Goal: Navigation & Orientation: Find specific page/section

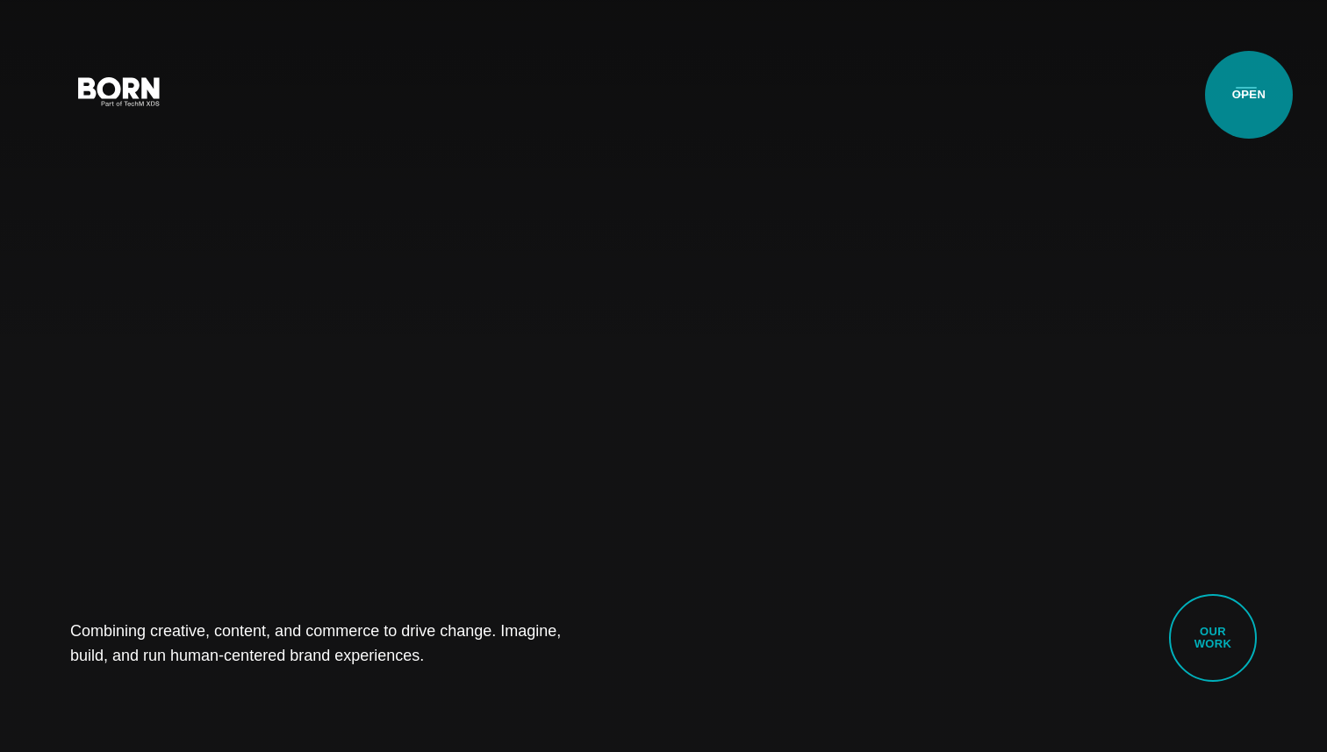
click at [1249, 95] on button "Primary Menu" at bounding box center [1246, 90] width 42 height 37
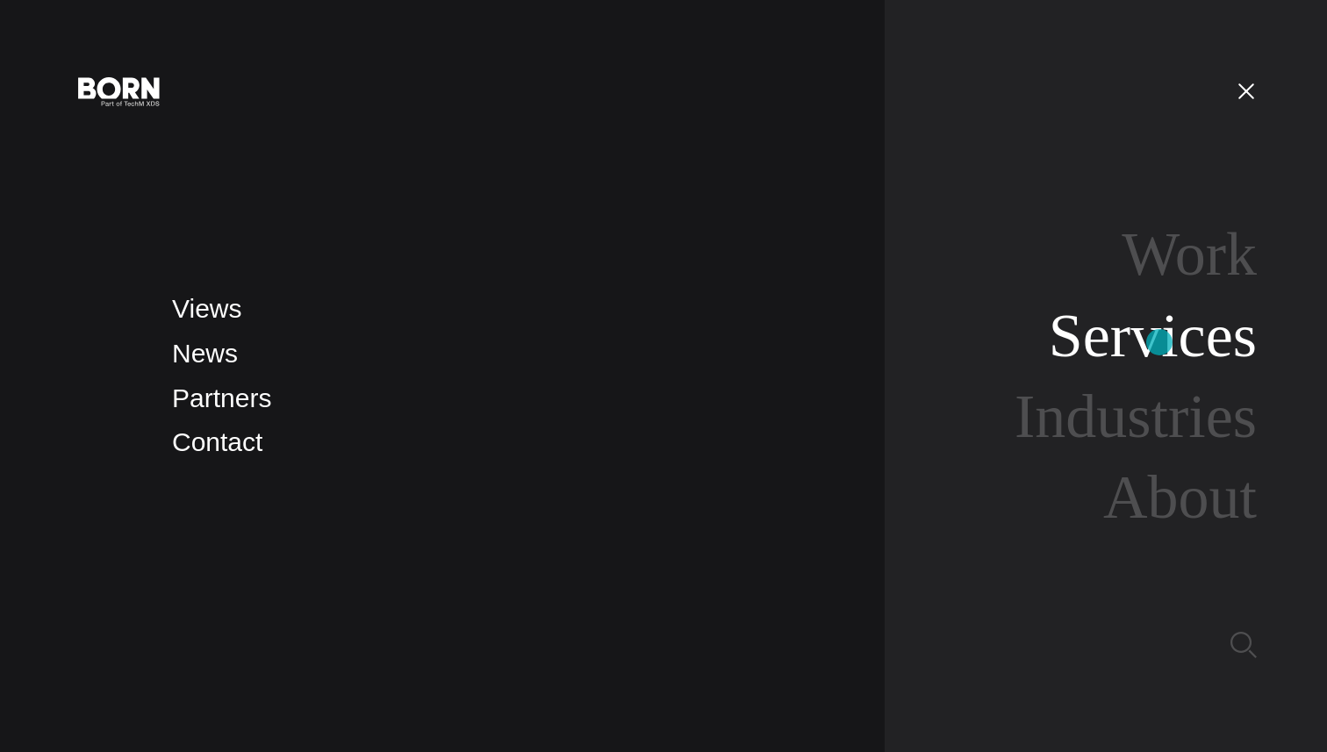
click at [1160, 342] on link "Services" at bounding box center [1153, 336] width 208 height 68
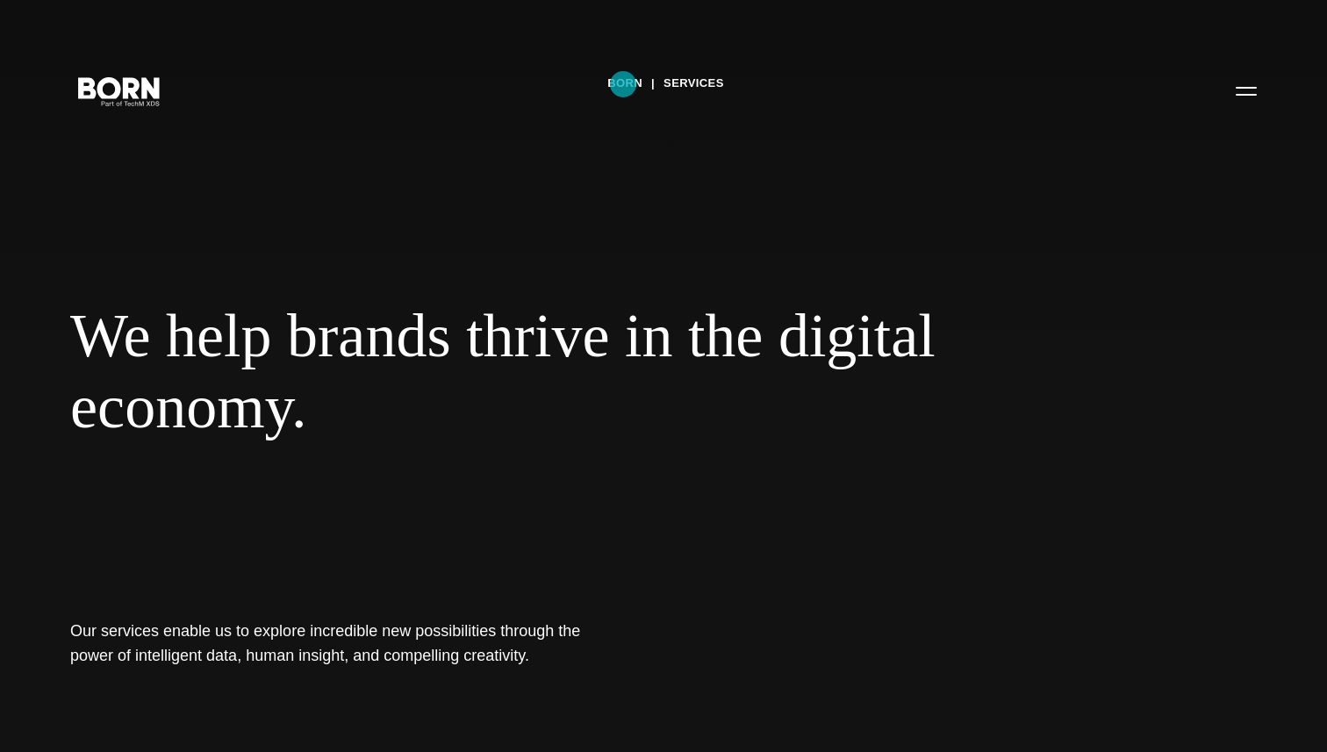
click at [623, 84] on link "BORN" at bounding box center [624, 83] width 35 height 26
